Goal: Transaction & Acquisition: Purchase product/service

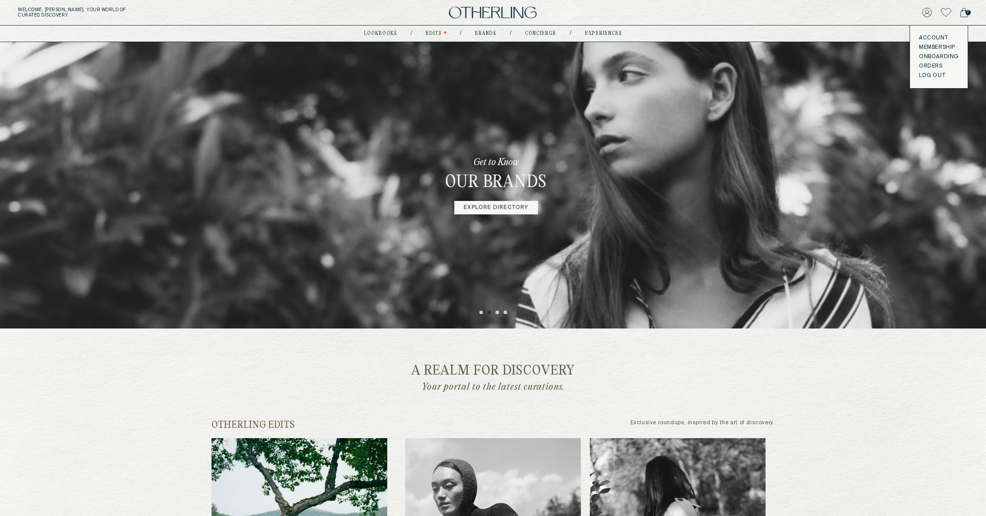
click at [934, 76] on button "LOG OUT" at bounding box center [932, 75] width 26 height 7
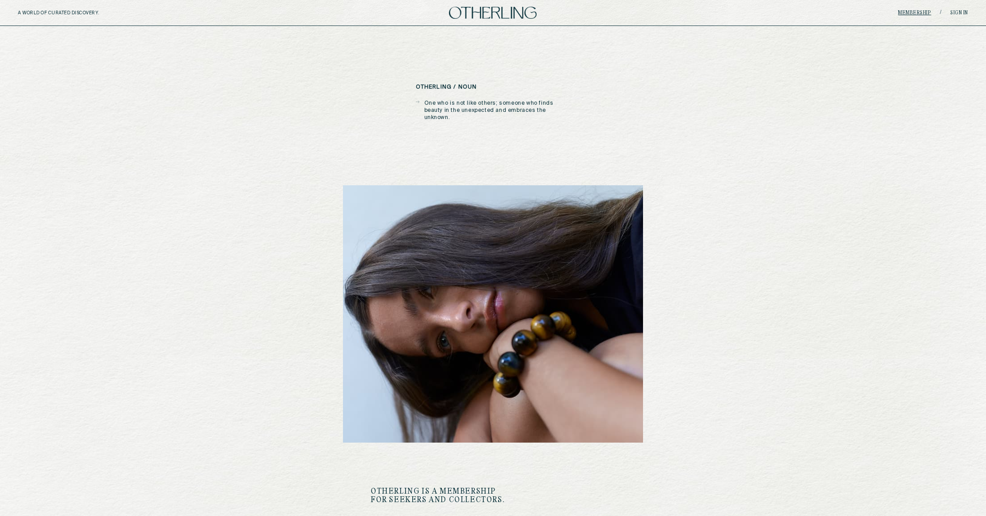
click at [907, 13] on link "Membership" at bounding box center [914, 12] width 33 height 5
click at [953, 15] on link "Sign in" at bounding box center [959, 12] width 18 height 5
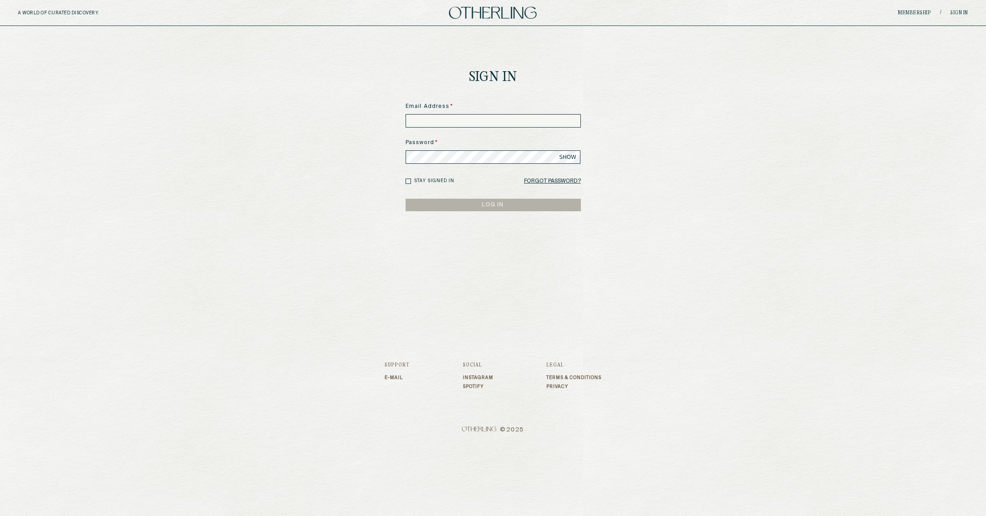
click at [461, 118] on input at bounding box center [493, 120] width 175 height 13
click at [406, 114] on div at bounding box center [406, 114] width 0 height 0
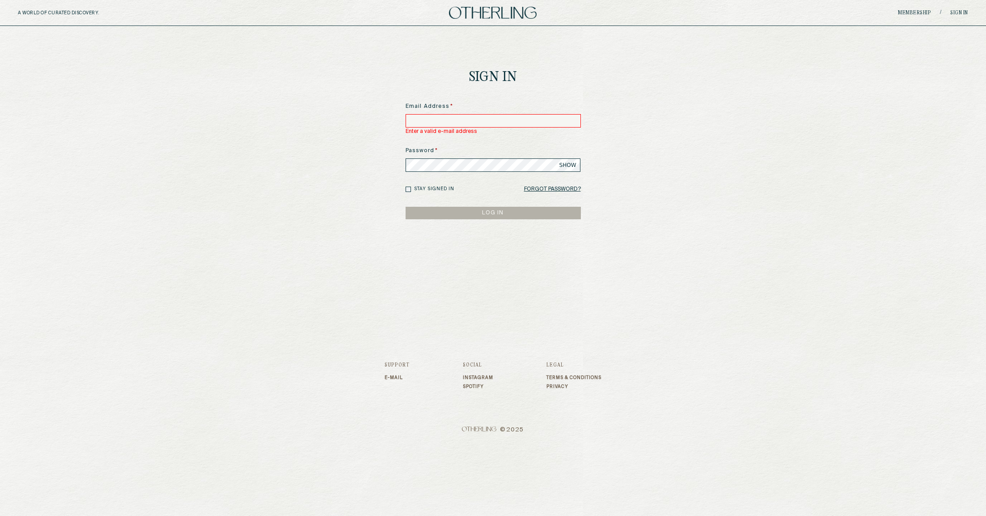
type input "**********"
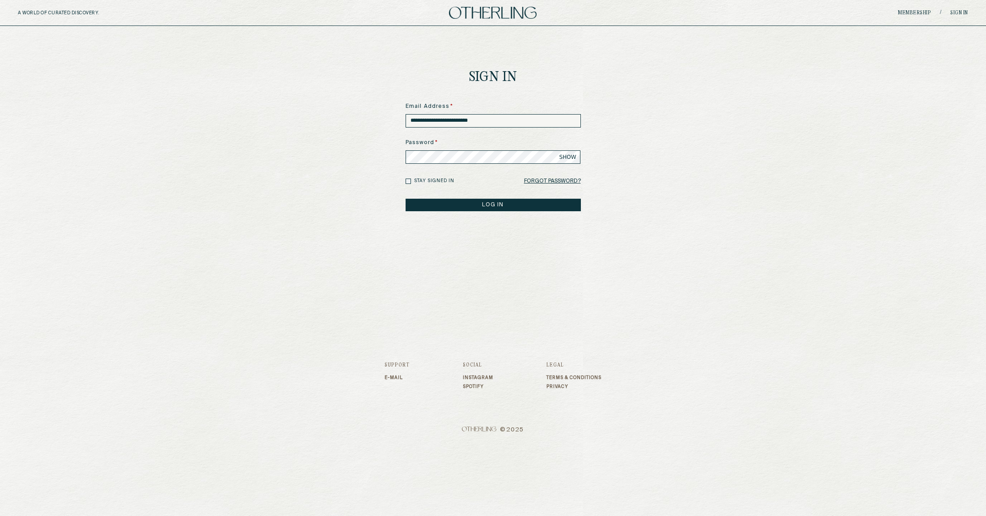
click at [478, 202] on button "LOG IN" at bounding box center [493, 205] width 175 height 13
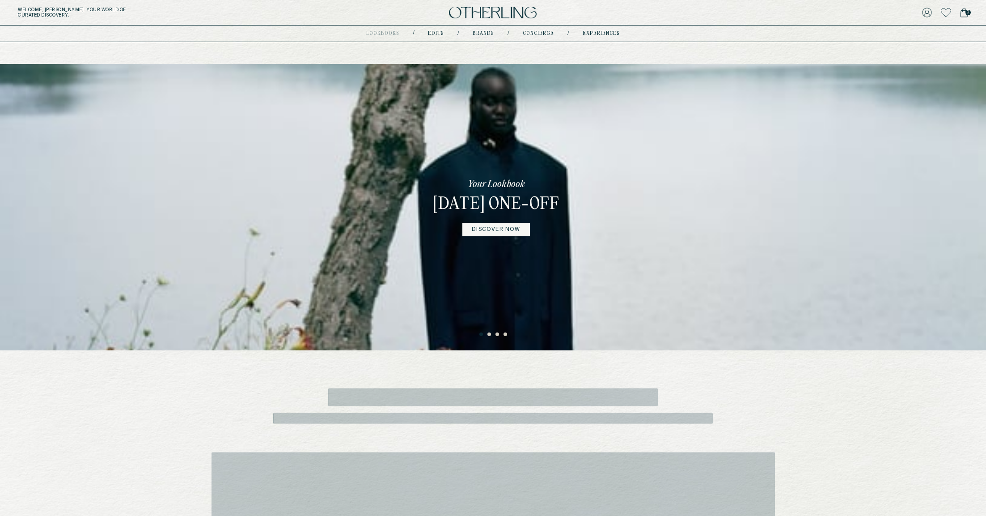
click at [571, 119] on div "Your Lookbook February 2025 One-off DISCOVER NOW" at bounding box center [496, 207] width 157 height 286
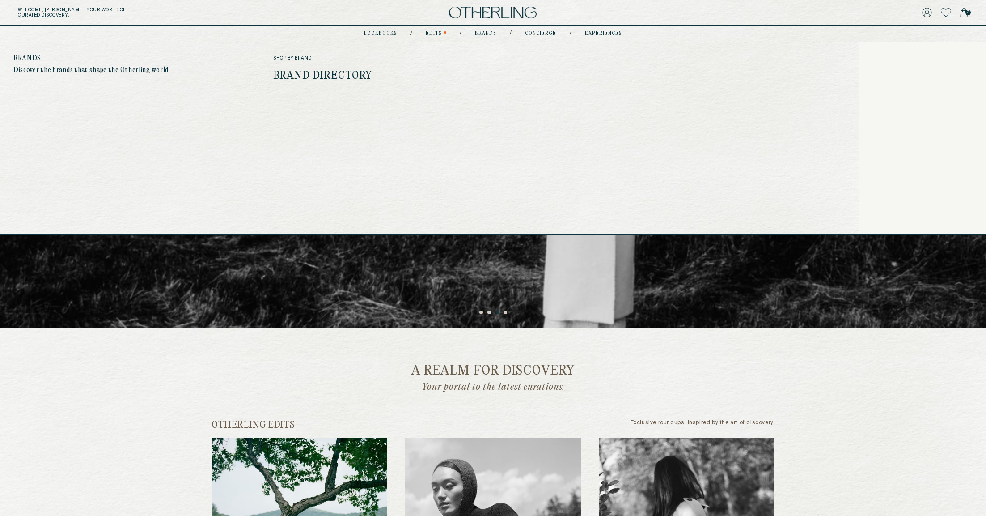
click at [354, 72] on link "Brand Directory" at bounding box center [322, 76] width 99 height 12
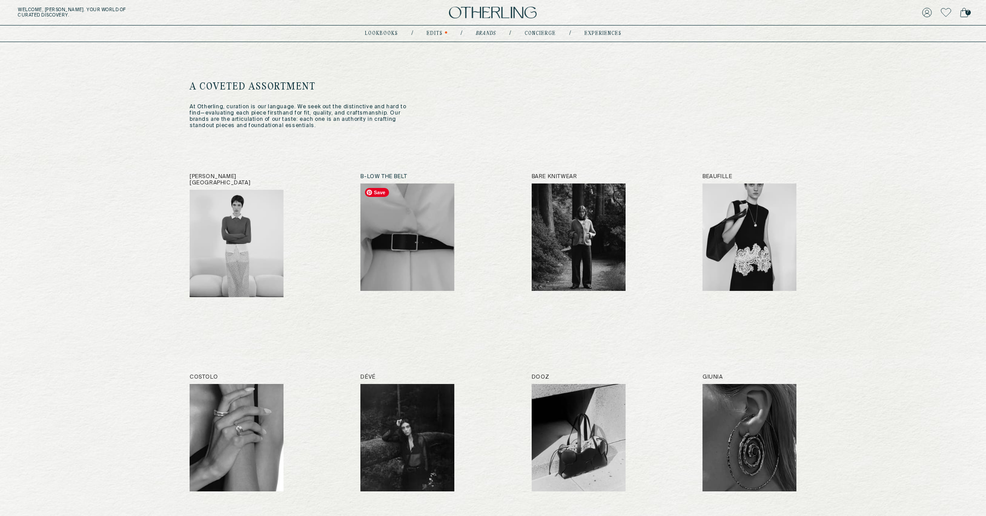
click at [401, 245] on img at bounding box center [407, 236] width 94 height 107
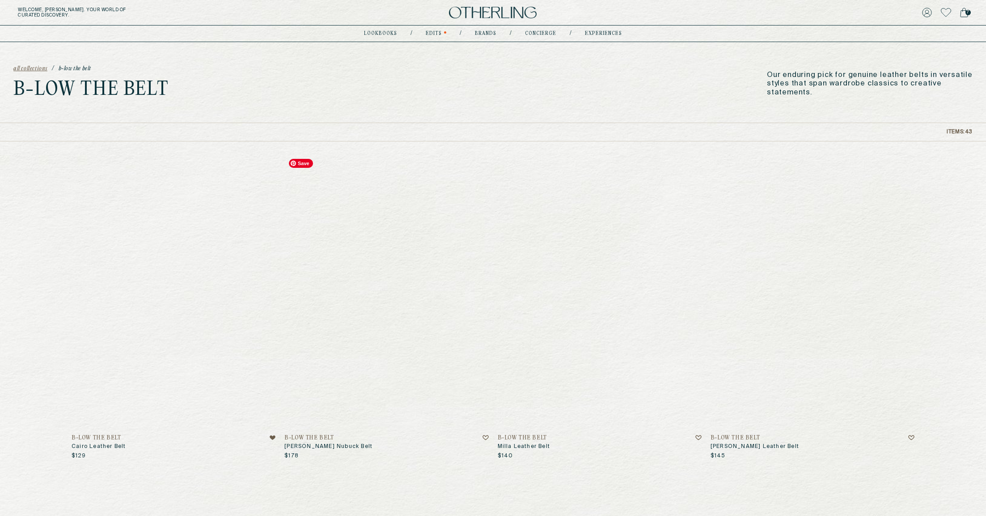
scroll to position [1, 0]
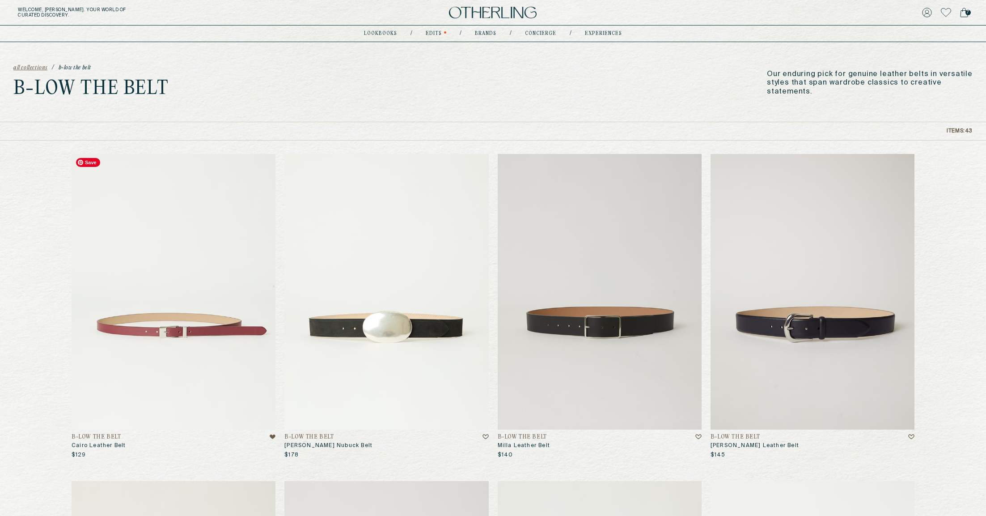
click at [176, 235] on img at bounding box center [174, 291] width 204 height 275
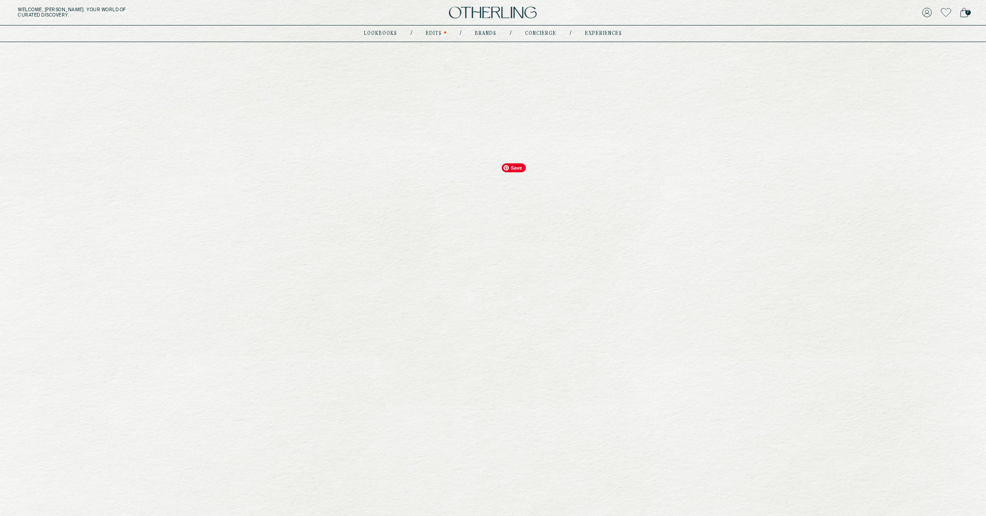
scroll to position [1, 0]
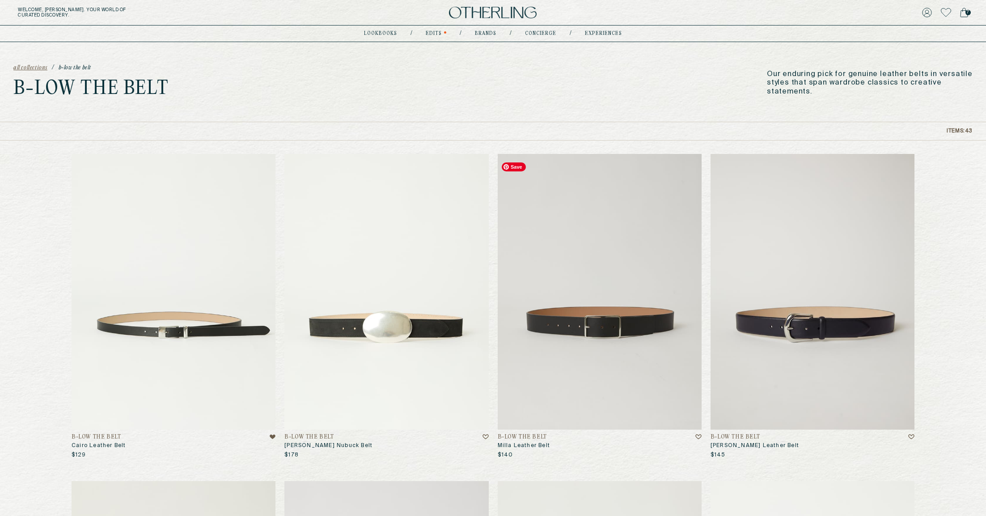
click at [577, 202] on img at bounding box center [600, 291] width 204 height 275
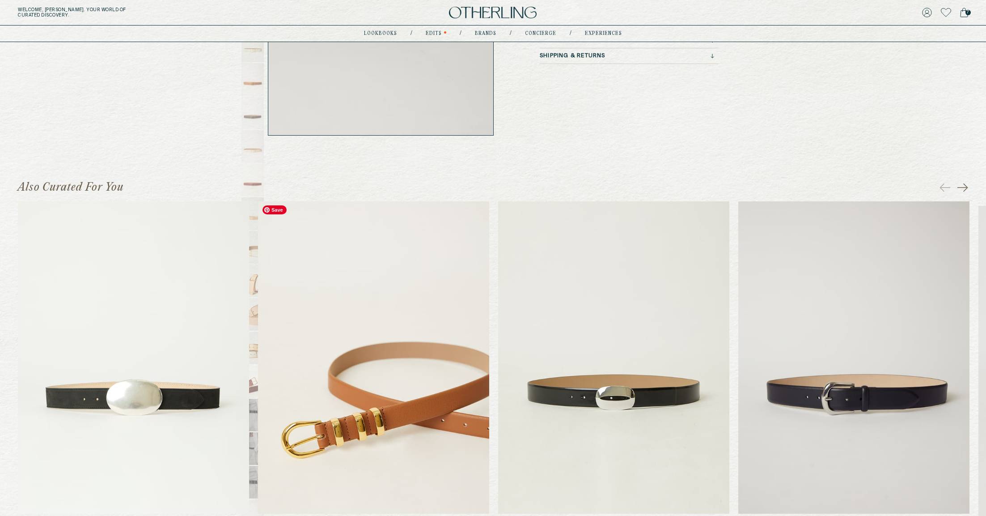
scroll to position [259, 0]
